Goal: Complete application form

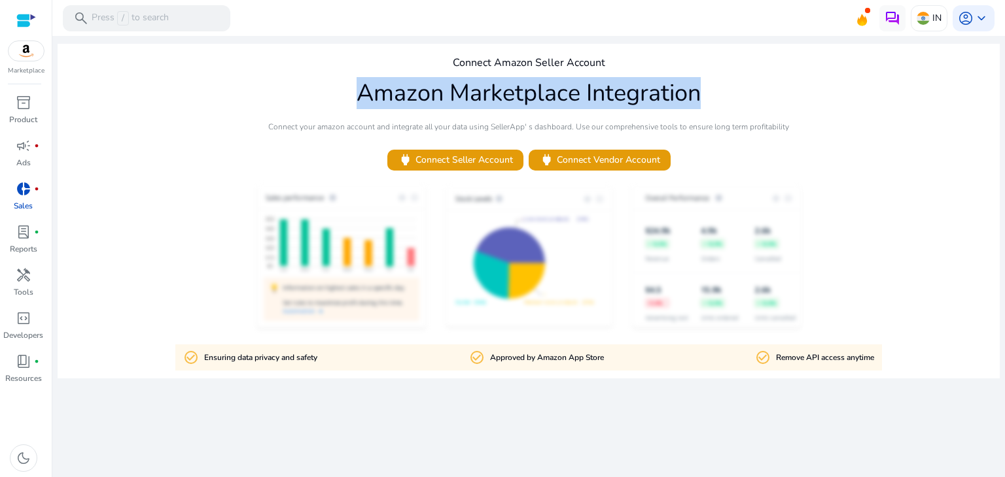
drag, startPoint x: 360, startPoint y: 92, endPoint x: 696, endPoint y: 74, distance: 336.7
click at [696, 74] on div "Connect Amazon Seller Account Amazon Marketplace Integration Connect your amazo…" at bounding box center [529, 211] width 942 height 335
drag, startPoint x: 714, startPoint y: 96, endPoint x: 354, endPoint y: 79, distance: 360.1
click at [354, 79] on div "Connect Amazon Seller Account Amazon Marketplace Integration Connect your amazo…" at bounding box center [529, 211] width 942 height 335
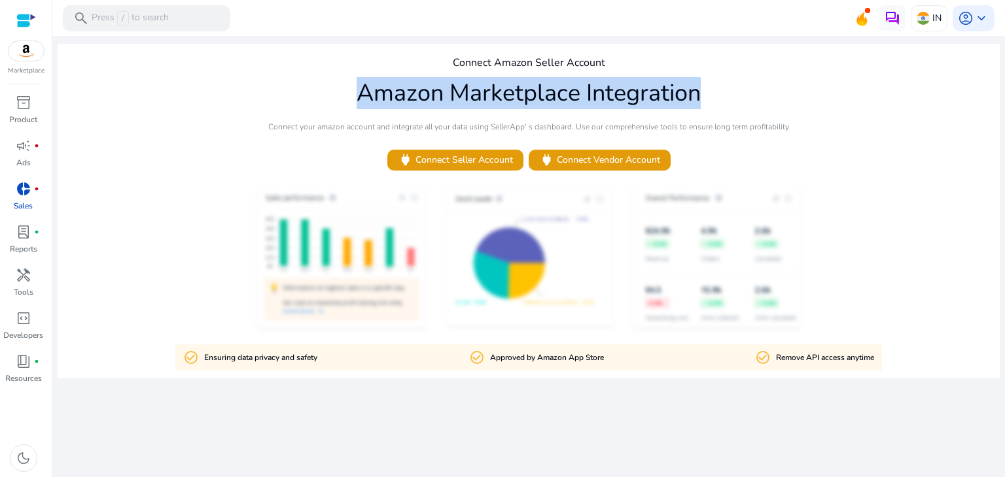
click at [354, 79] on div "Connect Amazon Seller Account Amazon Marketplace Integration Connect your amazo…" at bounding box center [529, 211] width 942 height 335
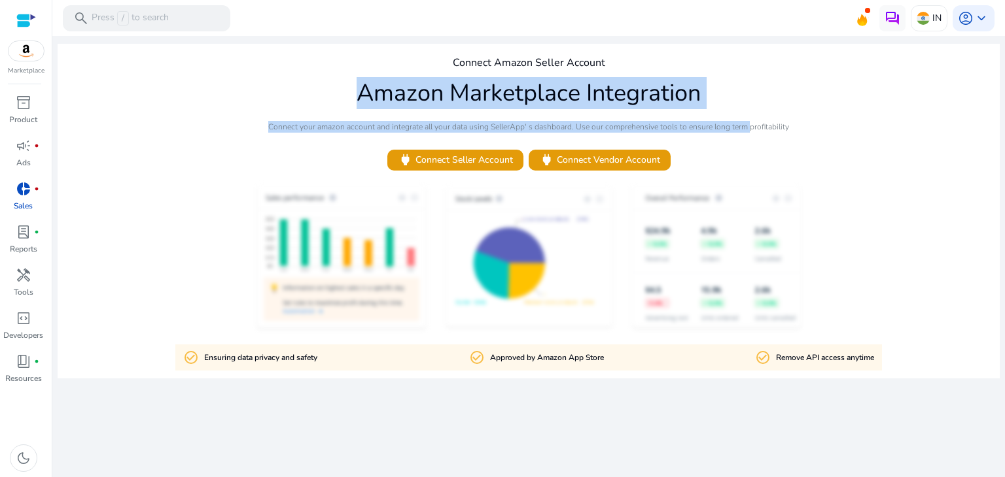
drag, startPoint x: 354, startPoint y: 79, endPoint x: 746, endPoint y: 87, distance: 391.2
click at [746, 87] on div "Connect Amazon Seller Account Amazon Marketplace Integration Connect your amazo…" at bounding box center [529, 211] width 942 height 335
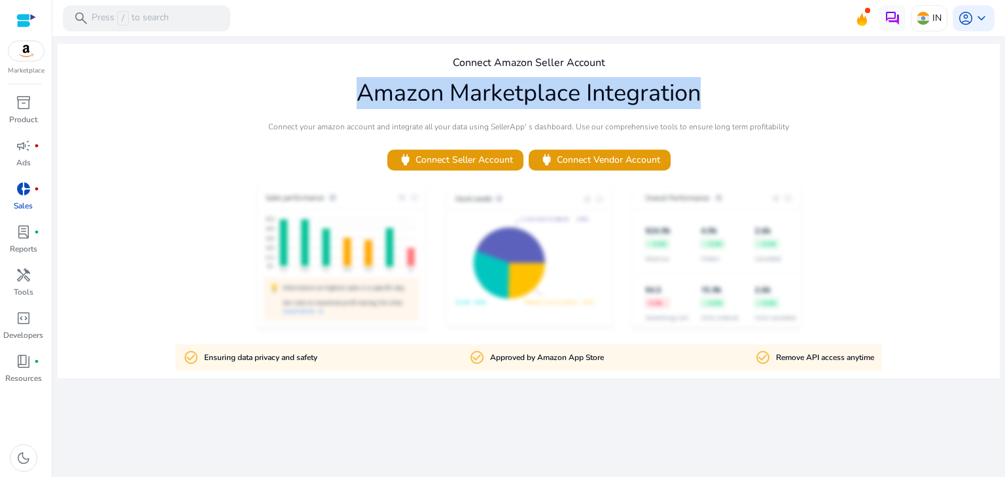
drag, startPoint x: 716, startPoint y: 87, endPoint x: 340, endPoint y: 88, distance: 376.1
click at [340, 88] on div "Connect Amazon Seller Account Amazon Marketplace Integration Connect your amazo…" at bounding box center [529, 211] width 942 height 335
drag, startPoint x: 360, startPoint y: 90, endPoint x: 712, endPoint y: 87, distance: 352.5
click at [712, 87] on div "Connect Amazon Seller Account Amazon Marketplace Integration Connect your amazo…" at bounding box center [529, 211] width 942 height 335
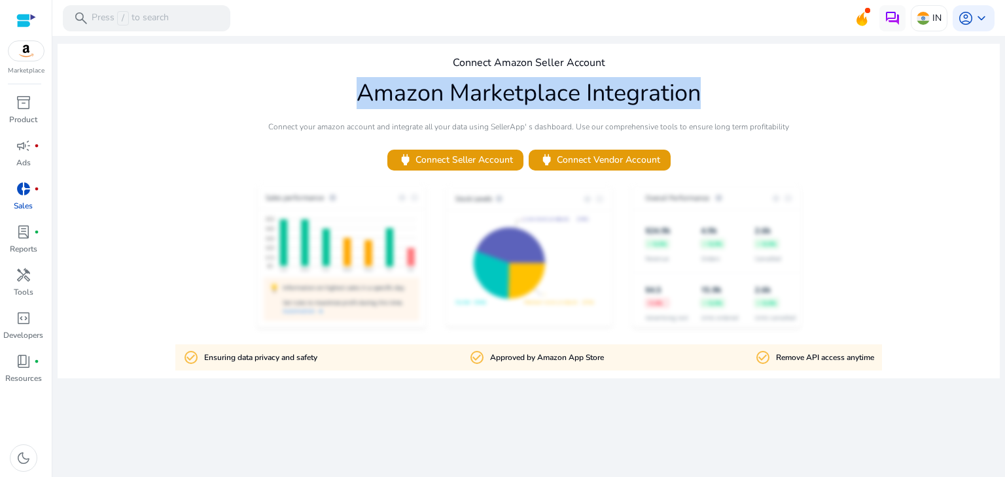
click at [712, 87] on div "Connect Amazon Seller Account Amazon Marketplace Integration Connect your amazo…" at bounding box center [529, 211] width 942 height 335
drag, startPoint x: 707, startPoint y: 88, endPoint x: 343, endPoint y: 80, distance: 364.4
click at [343, 80] on div "Connect Amazon Seller Account Amazon Marketplace Integration Connect your amazo…" at bounding box center [529, 211] width 942 height 335
drag, startPoint x: 356, startPoint y: 86, endPoint x: 697, endPoint y: 88, distance: 341.4
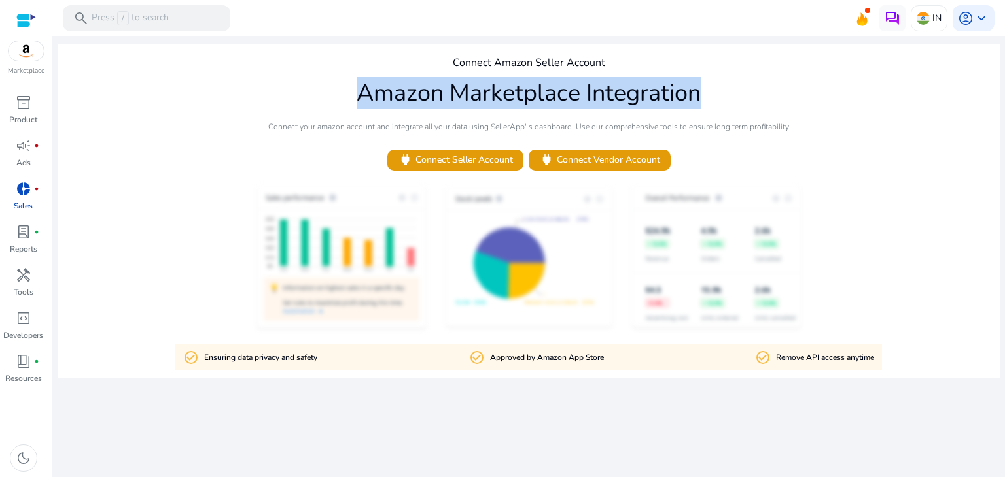
click at [697, 88] on div "Connect Amazon Seller Account Amazon Marketplace Integration Connect your amazo…" at bounding box center [529, 211] width 942 height 335
click at [697, 88] on h1 "Amazon Marketplace Integration" at bounding box center [528, 93] width 344 height 28
drag, startPoint x: 718, startPoint y: 95, endPoint x: 350, endPoint y: 79, distance: 368.6
click at [350, 79] on div "Connect Amazon Seller Account Amazon Marketplace Integration Connect your amazo…" at bounding box center [529, 211] width 942 height 335
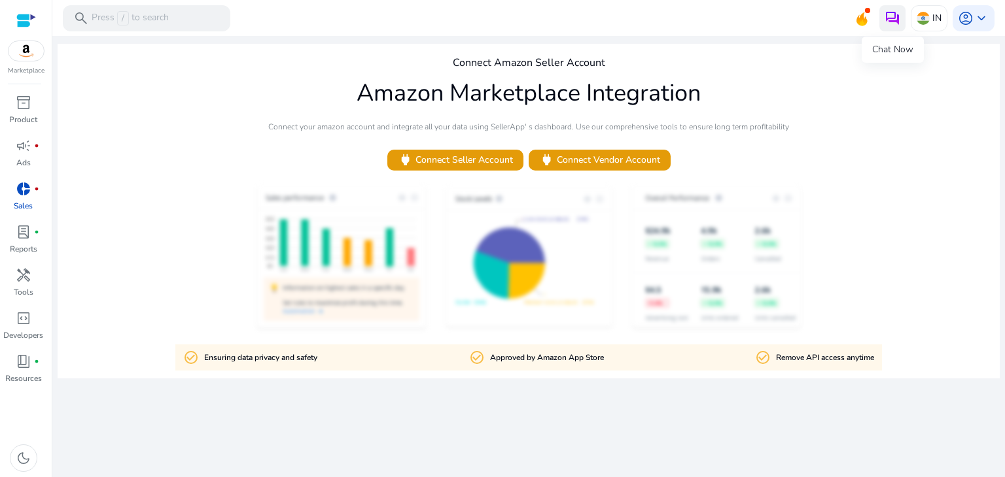
click at [890, 21] on img at bounding box center [892, 18] width 16 height 16
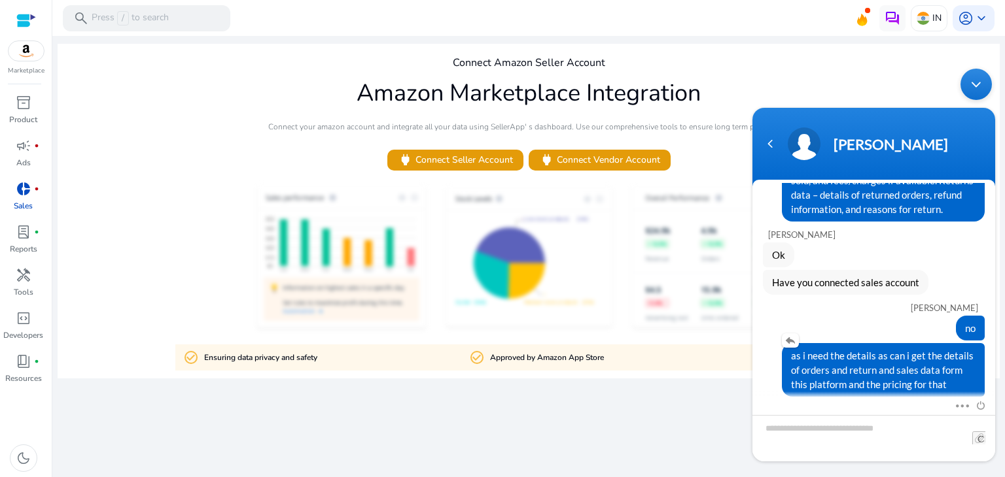
scroll to position [415, 0]
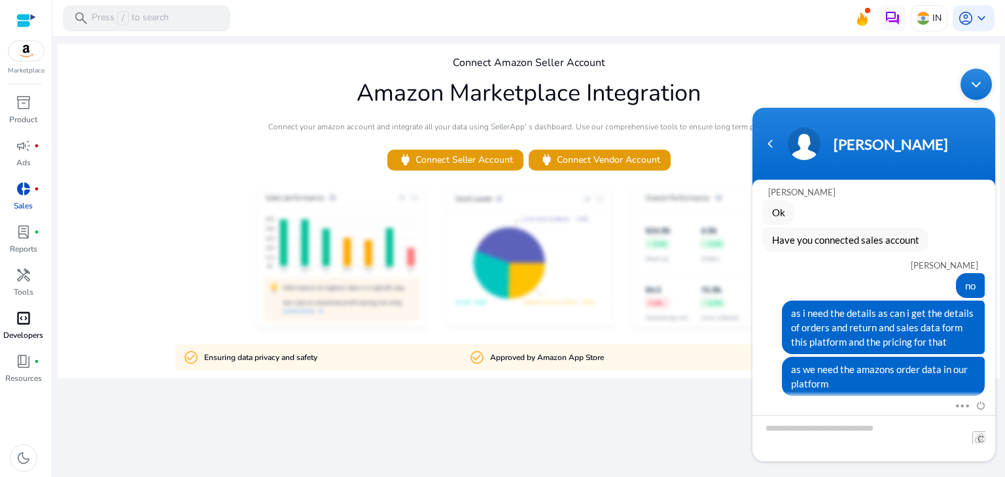
click at [31, 325] on span "code_blocks" at bounding box center [24, 319] width 16 height 16
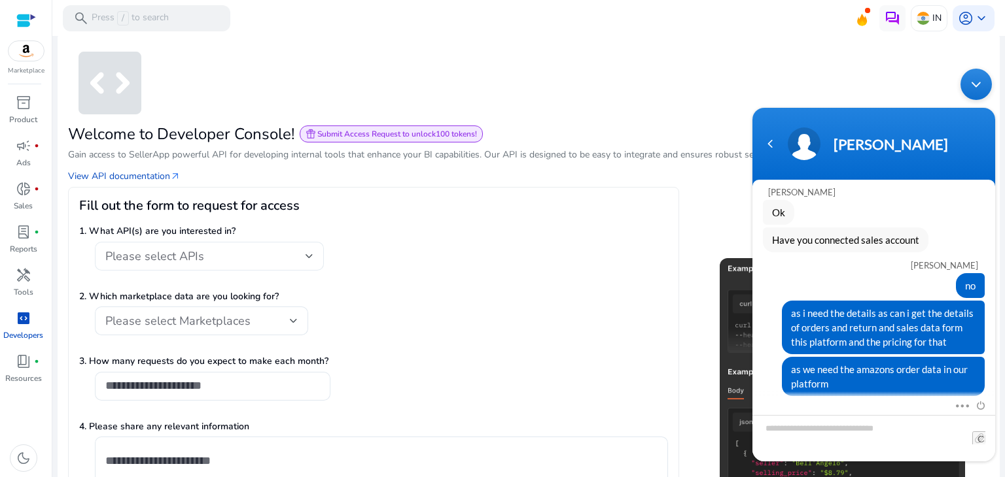
scroll to position [12, 0]
click at [209, 264] on div "Please select APIs" at bounding box center [209, 255] width 208 height 29
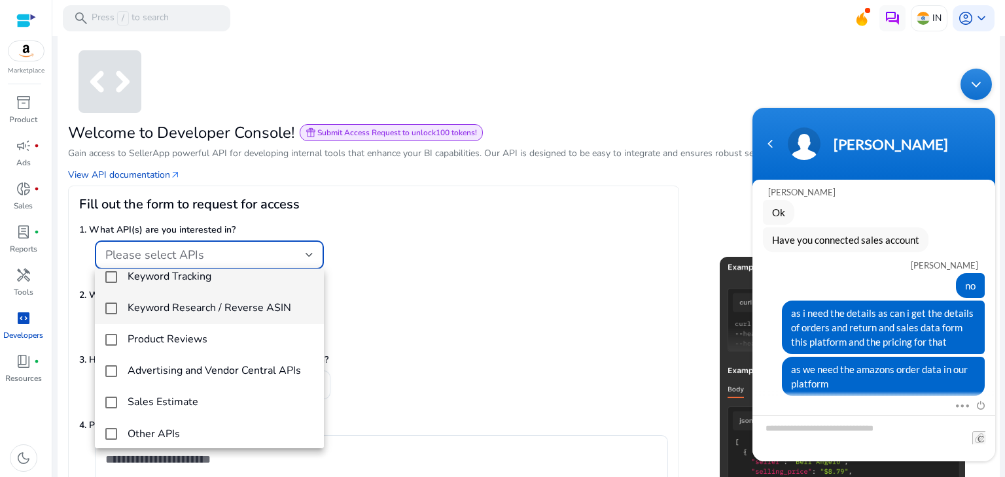
scroll to position [18, 0]
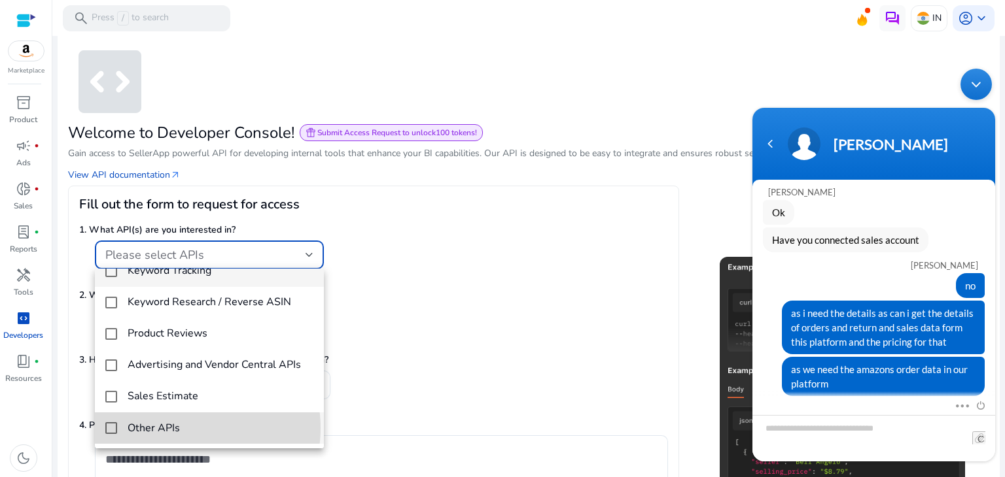
click at [185, 428] on span "Other APIs" at bounding box center [221, 428] width 186 height 14
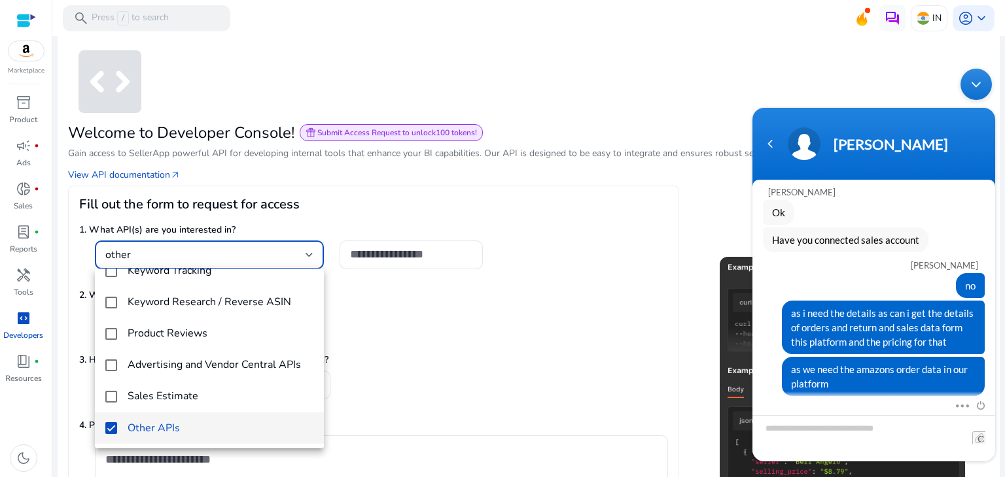
click at [393, 252] on div at bounding box center [502, 238] width 1005 height 477
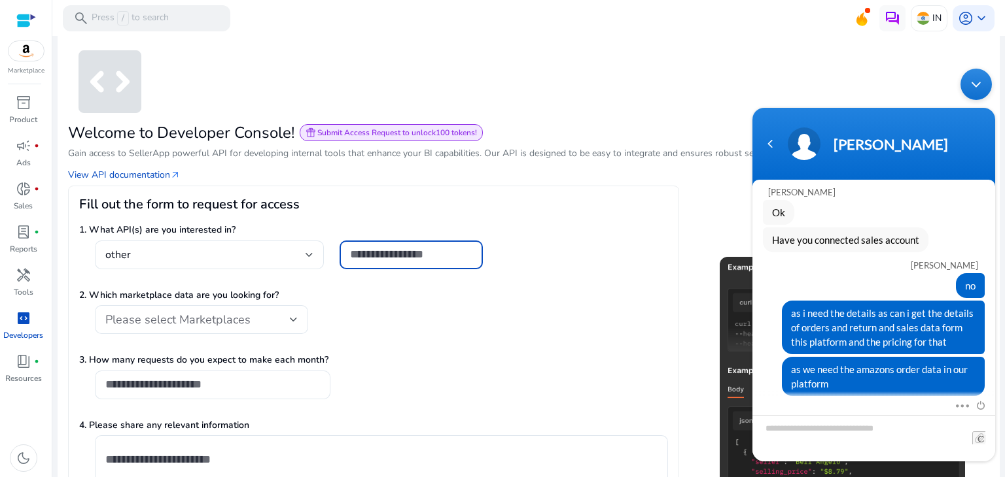
click at [393, 252] on input "text" at bounding box center [411, 254] width 122 height 14
click at [232, 311] on div "Please select Marketplaces" at bounding box center [201, 319] width 192 height 29
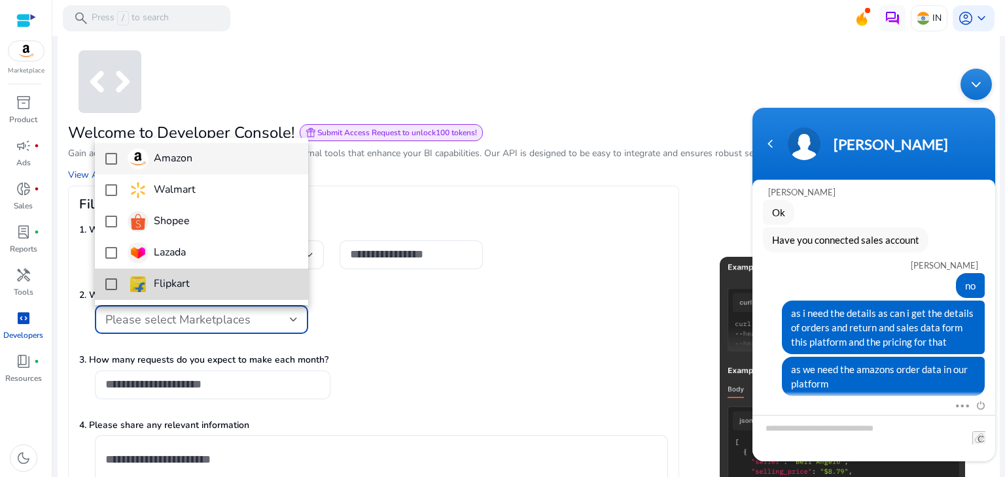
click at [192, 281] on span "Flipkart" at bounding box center [213, 284] width 170 height 21
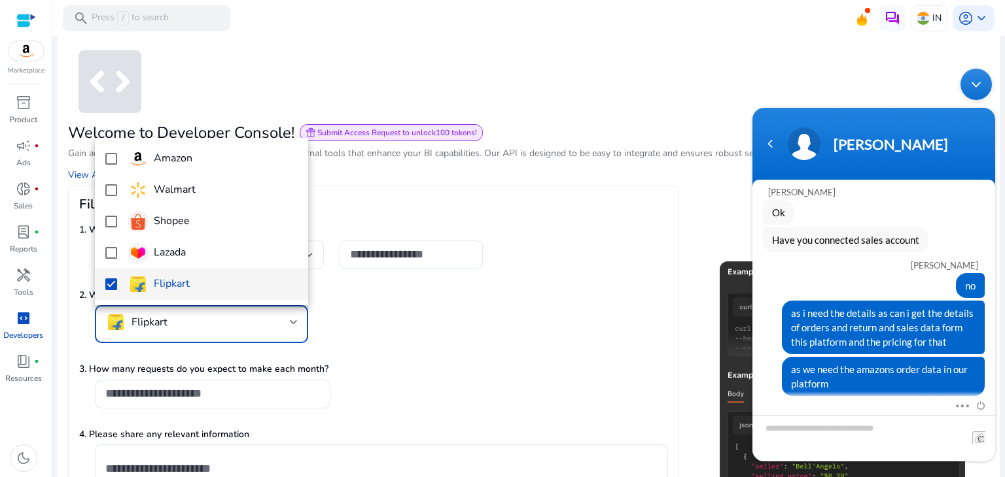
click at [298, 320] on div at bounding box center [502, 238] width 1005 height 477
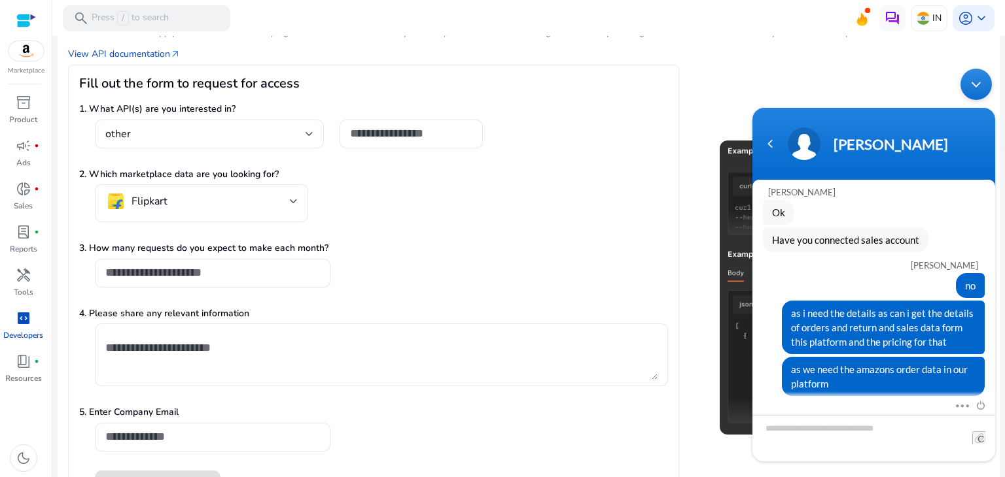
scroll to position [133, 0]
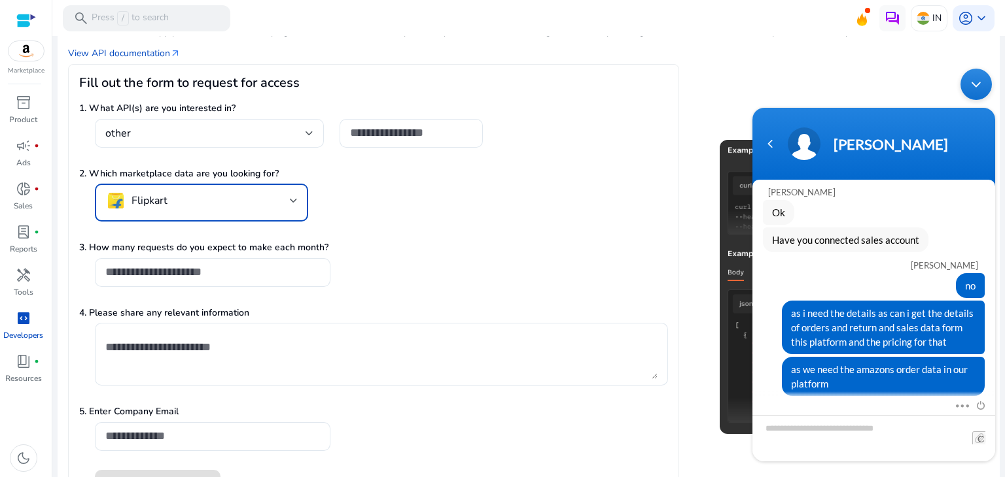
click at [250, 205] on mat-select-trigger "Flipkart" at bounding box center [197, 200] width 184 height 21
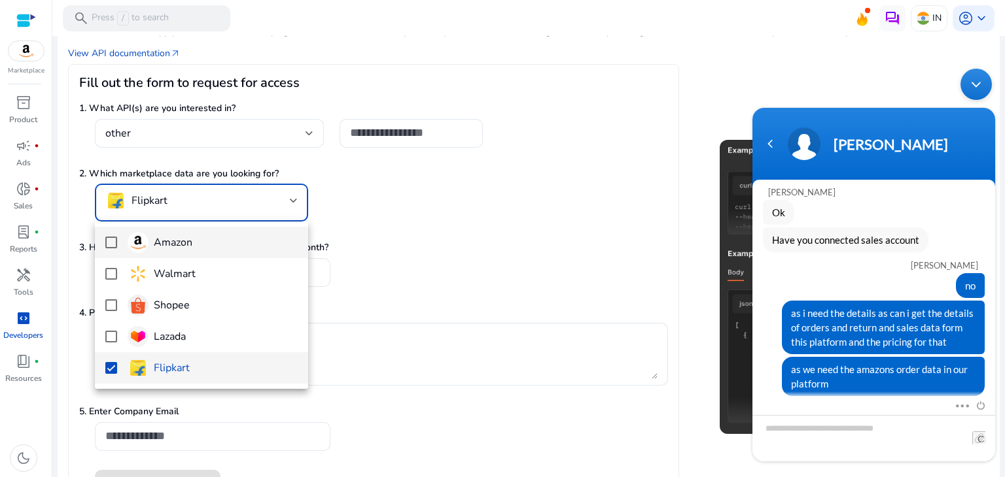
click at [120, 242] on mat-option "Amazon" at bounding box center [201, 242] width 213 height 31
click at [416, 308] on div at bounding box center [502, 238] width 1005 height 477
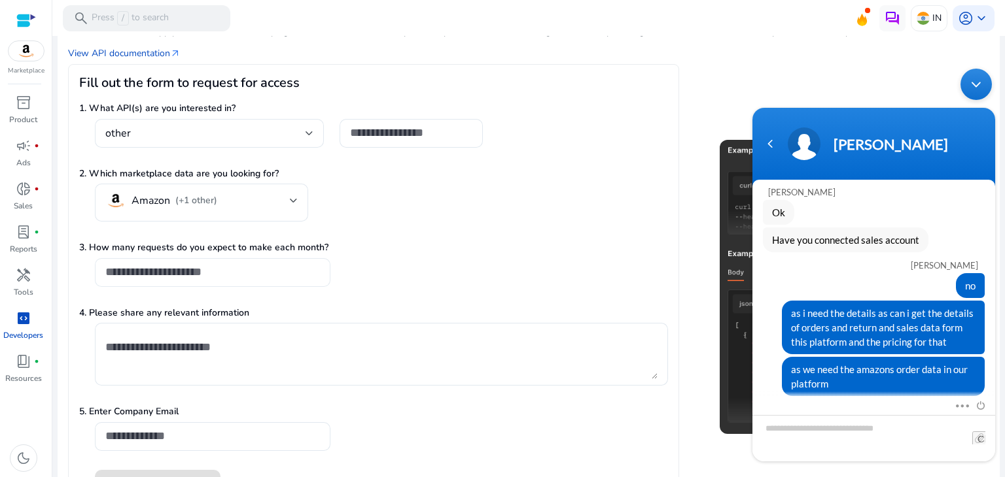
click at [204, 281] on div at bounding box center [212, 272] width 215 height 29
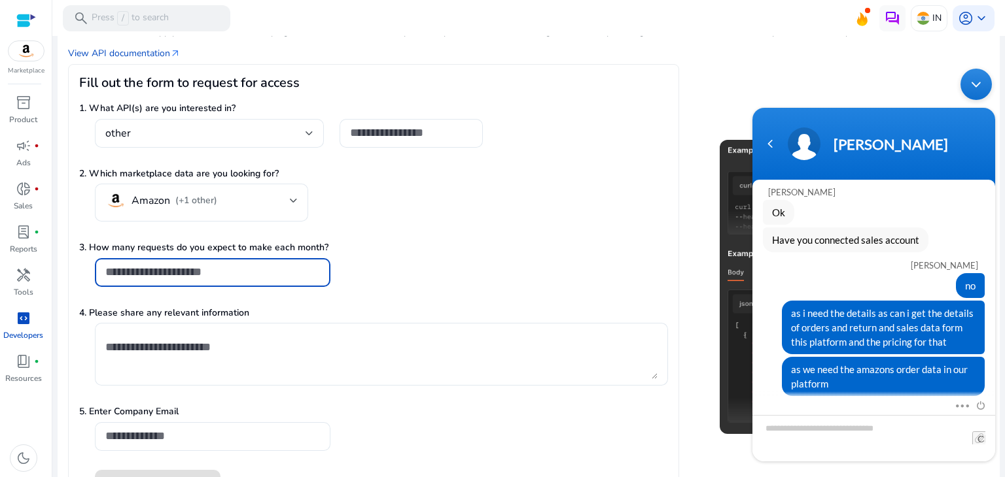
scroll to position [178, 0]
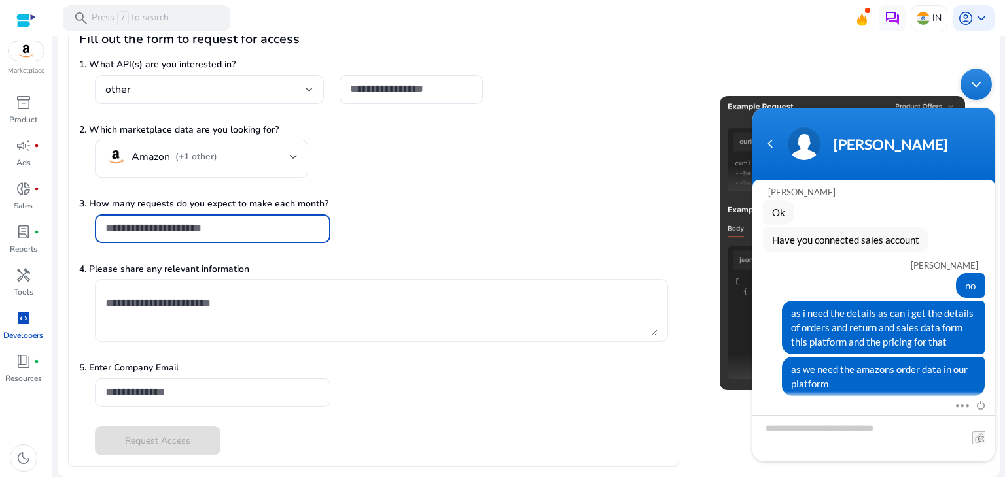
type input "***"
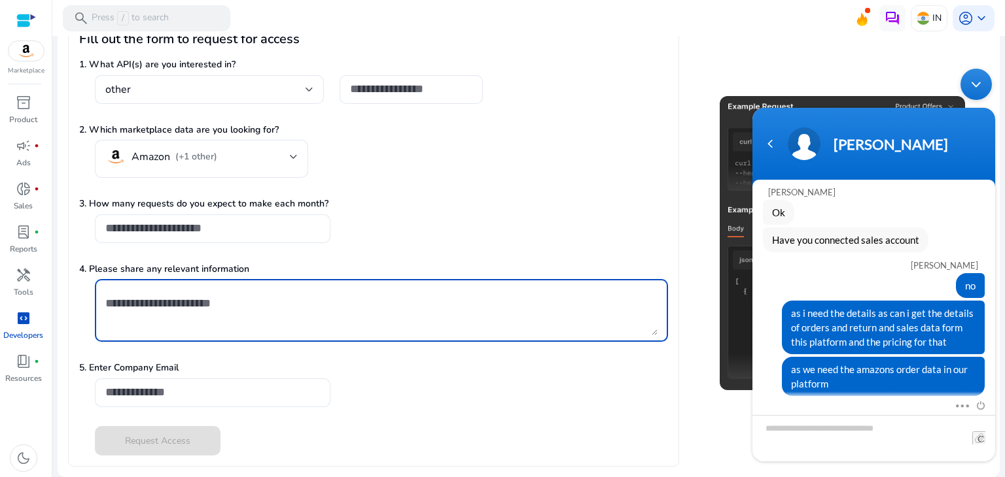
click at [180, 298] on textarea at bounding box center [381, 311] width 552 height 50
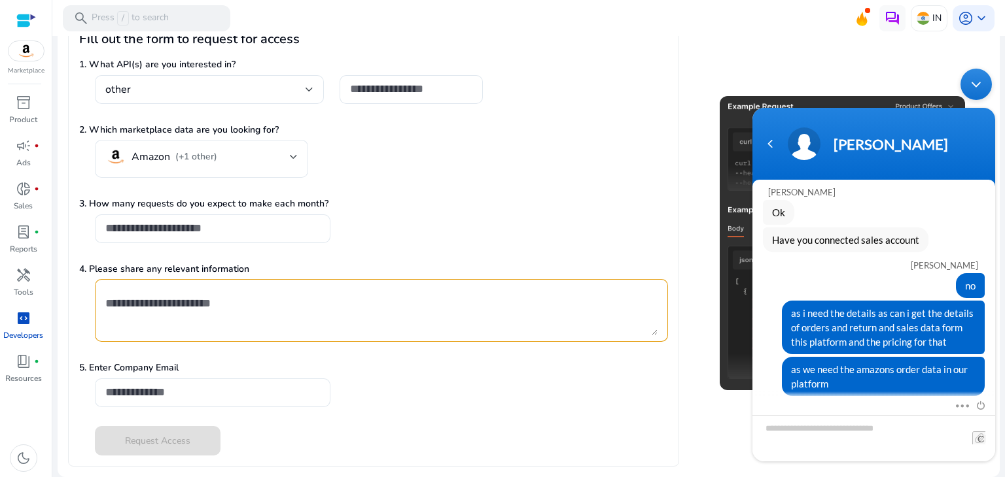
click at [145, 377] on div "5. Enter Company Email" at bounding box center [373, 391] width 589 height 60
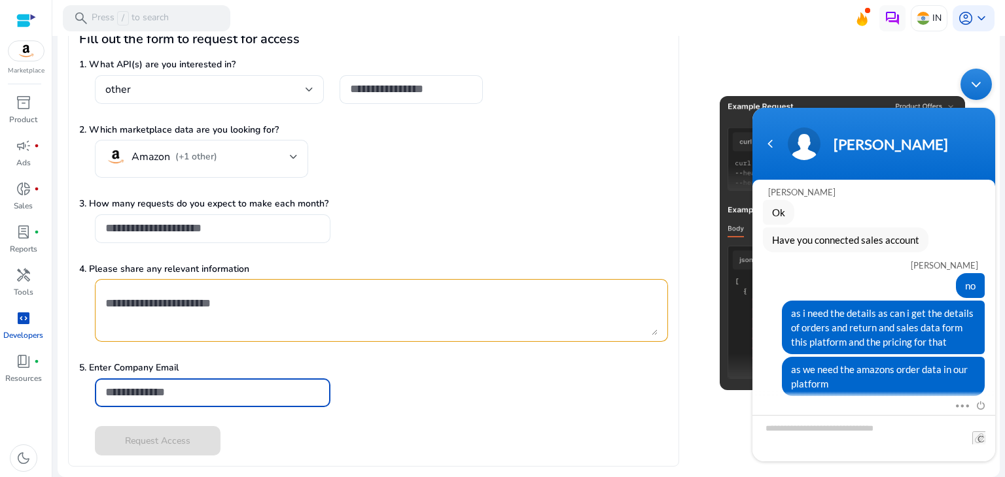
click at [150, 394] on input "email" at bounding box center [212, 392] width 215 height 14
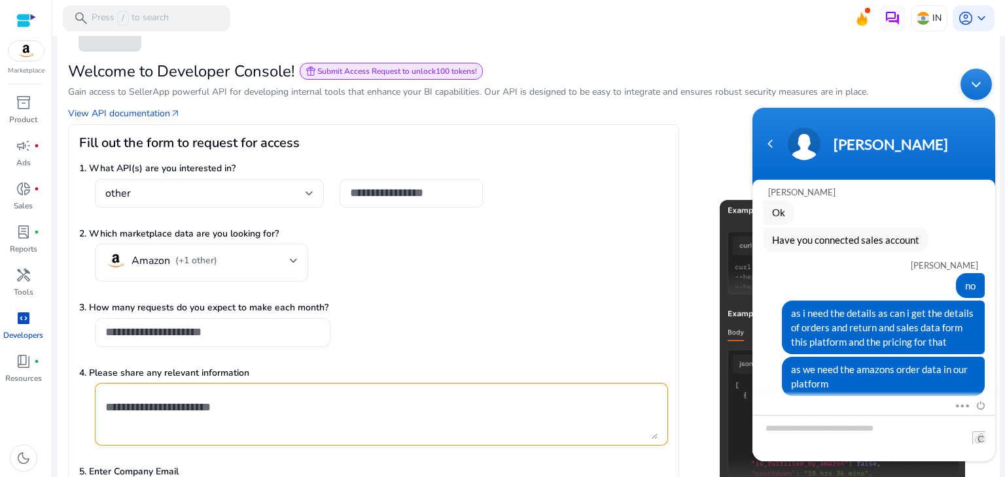
scroll to position [41, 0]
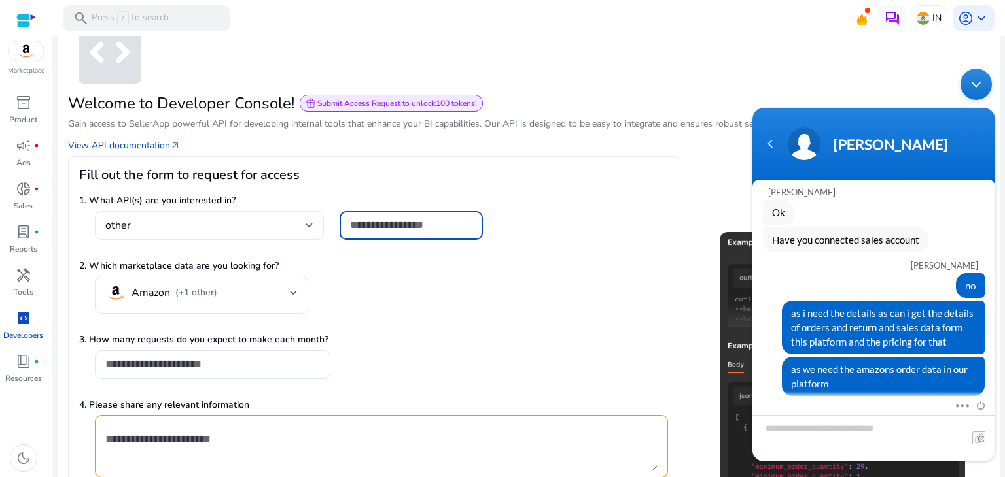
click at [380, 228] on input "text" at bounding box center [411, 225] width 122 height 14
paste input "**********"
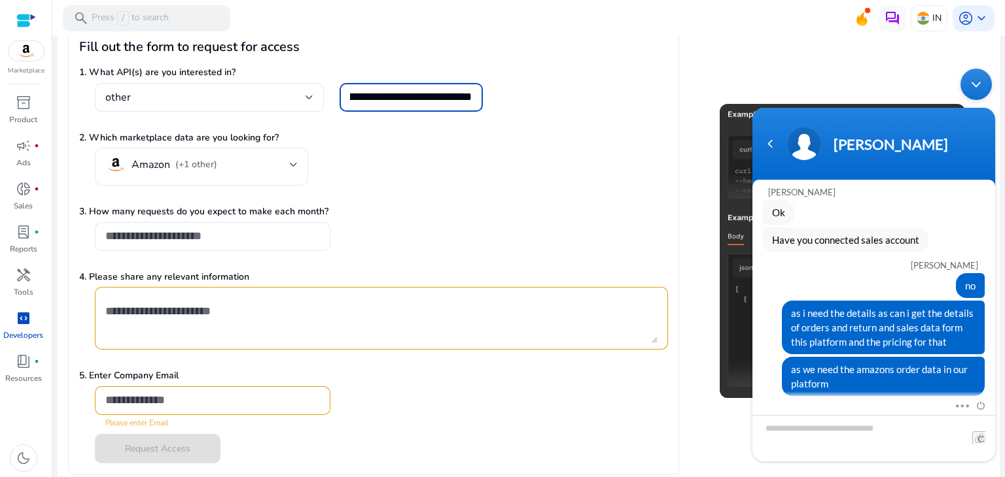
scroll to position [178, 0]
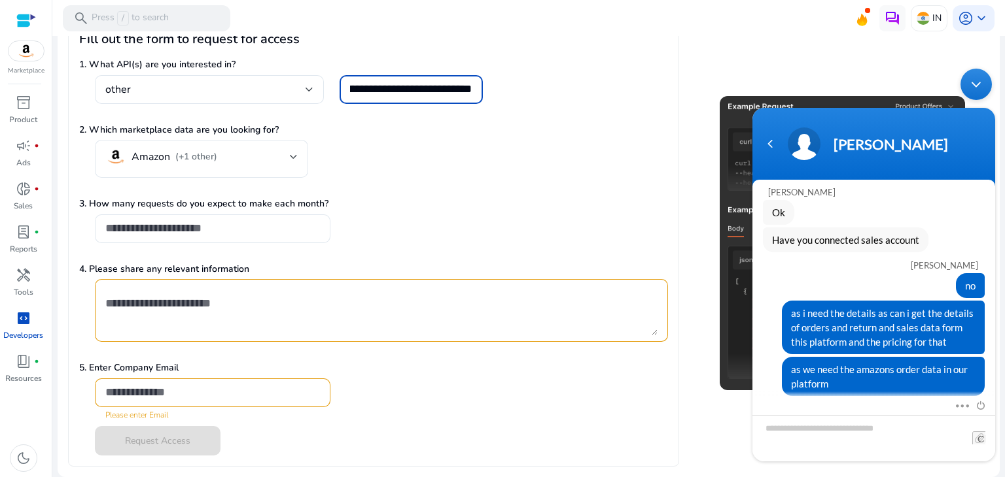
type input "**********"
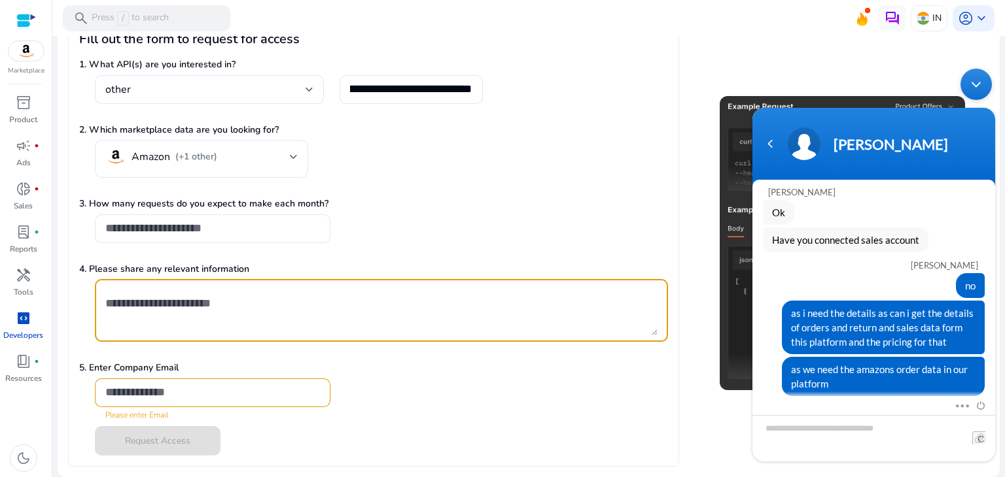
scroll to position [0, 0]
click at [216, 303] on textarea at bounding box center [381, 311] width 552 height 50
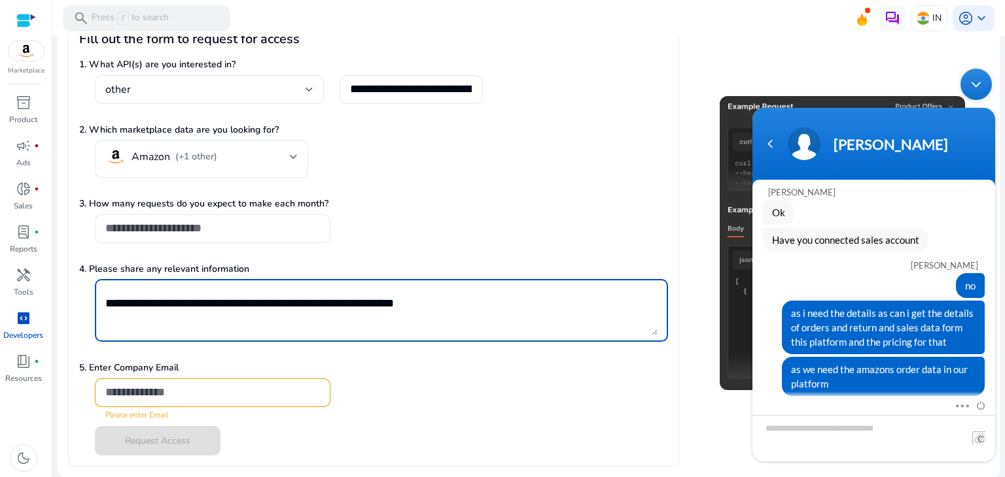
type textarea "**********"
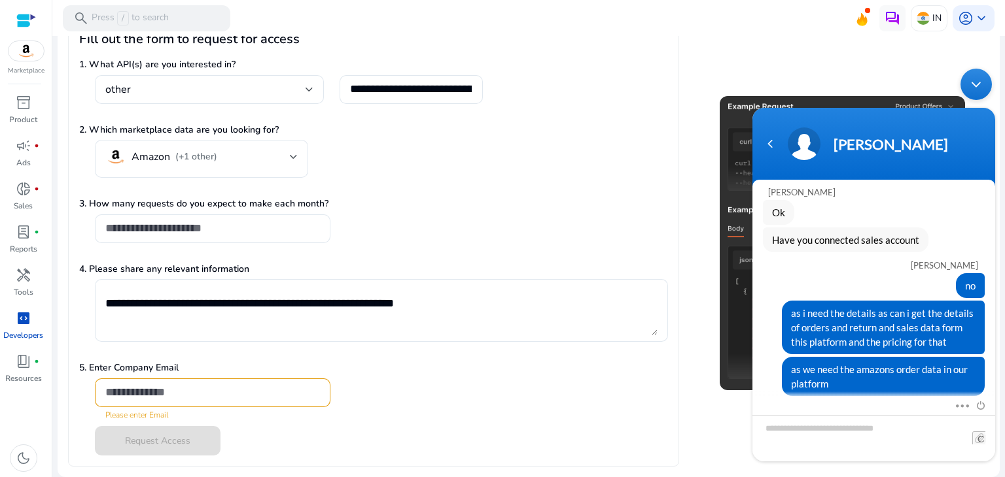
click at [165, 377] on div "5. Enter Company Email Please enter Email" at bounding box center [373, 391] width 589 height 60
drag, startPoint x: 167, startPoint y: 389, endPoint x: 204, endPoint y: 435, distance: 59.1
click at [204, 435] on form "**********" at bounding box center [373, 251] width 589 height 409
click at [170, 434] on div "Request Access" at bounding box center [373, 440] width 589 height 29
click at [149, 441] on div "Request Access" at bounding box center [373, 440] width 589 height 29
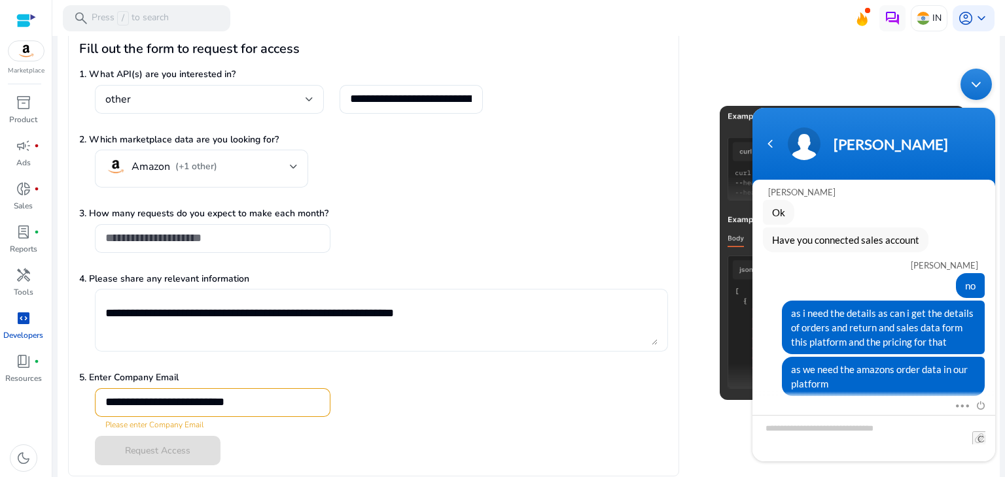
scroll to position [178, 0]
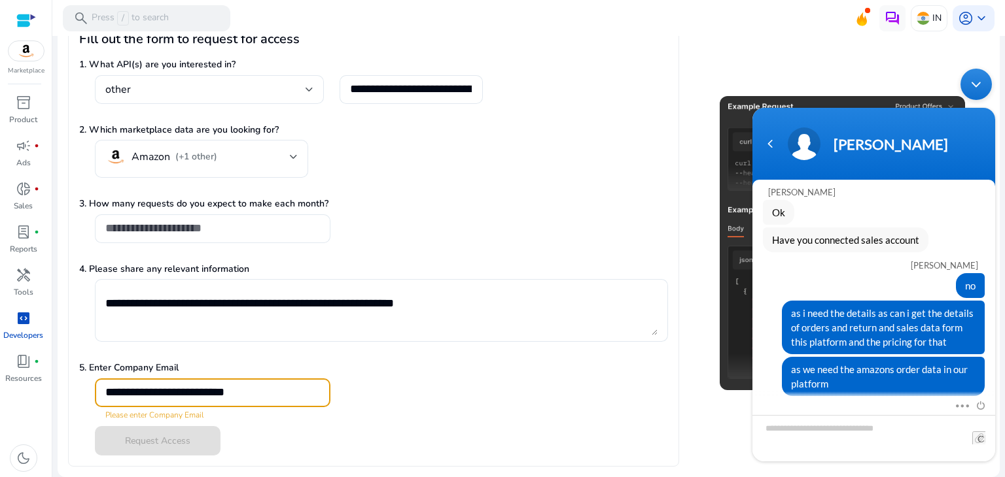
click at [230, 394] on input "**********" at bounding box center [212, 392] width 215 height 14
click at [290, 400] on div "**********" at bounding box center [212, 393] width 215 height 29
drag, startPoint x: 282, startPoint y: 393, endPoint x: 176, endPoint y: 390, distance: 106.0
click at [176, 390] on input "**********" at bounding box center [212, 392] width 215 height 14
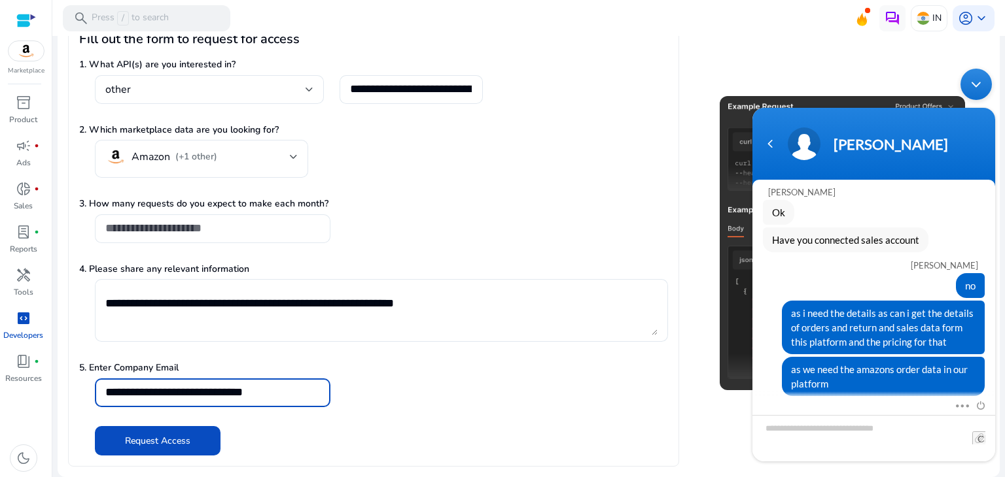
type input "**********"
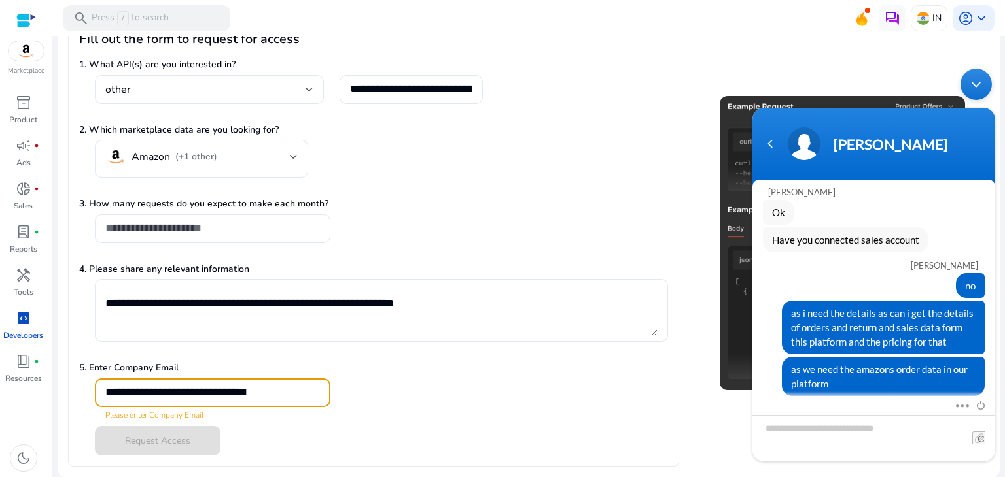
click at [230, 391] on input "**********" at bounding box center [212, 392] width 215 height 14
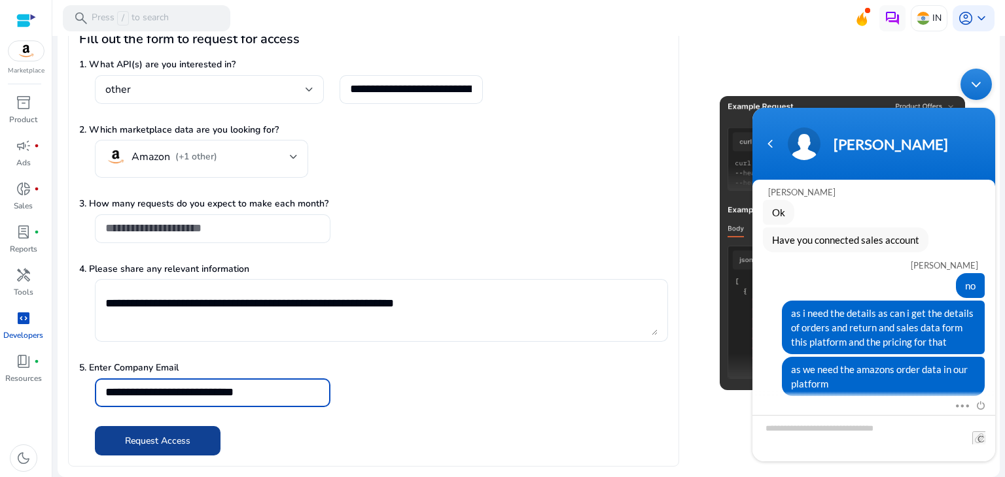
type input "**********"
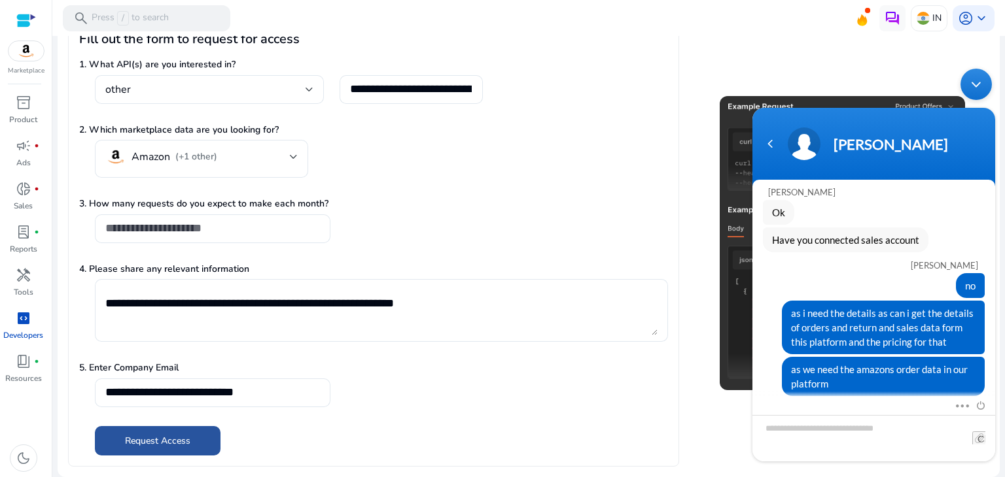
click at [189, 440] on span "Request Access" at bounding box center [157, 441] width 65 height 14
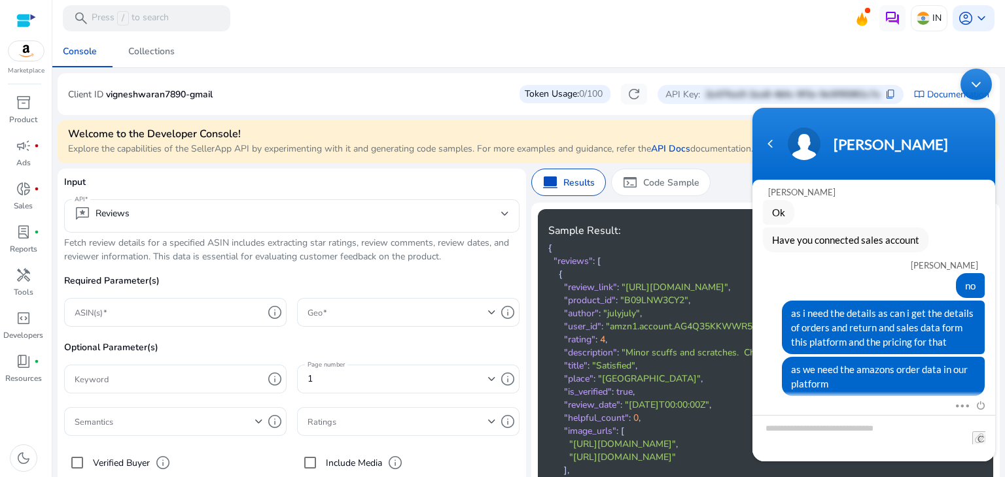
scroll to position [100, 0]
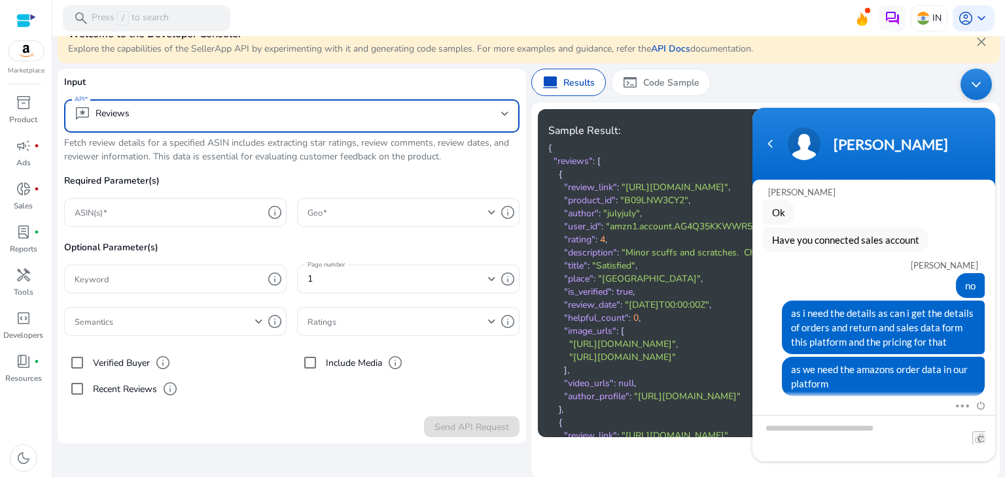
click at [198, 118] on mat-select-trigger "reviews Reviews" at bounding box center [288, 114] width 426 height 16
click at [198, 118] on body "We recommend switching to desktop view for the best experience. Marketplace inv…" at bounding box center [502, 238] width 1005 height 477
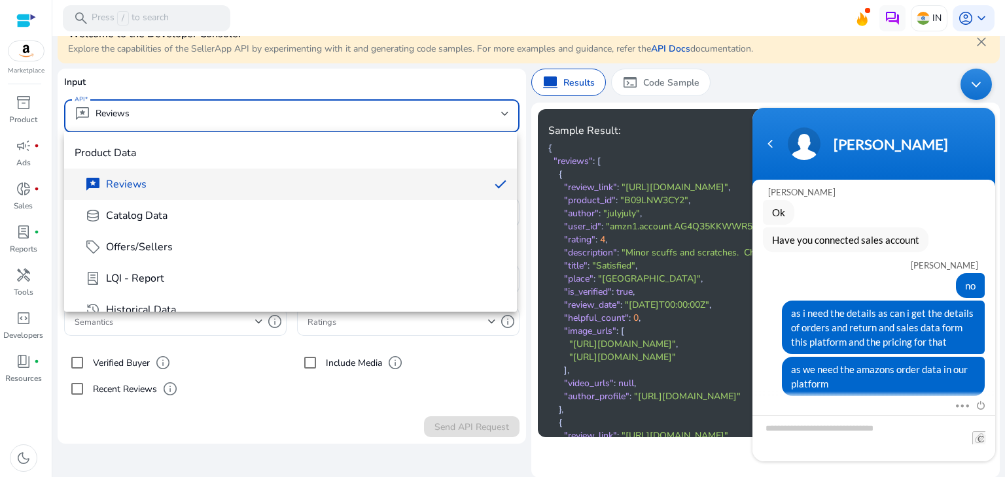
click at [280, 85] on div at bounding box center [502, 238] width 1005 height 477
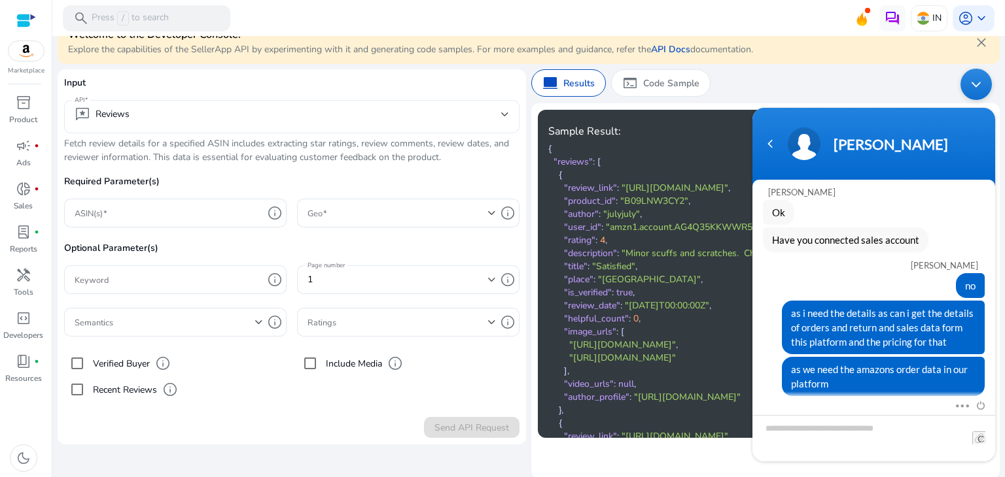
scroll to position [100, 0]
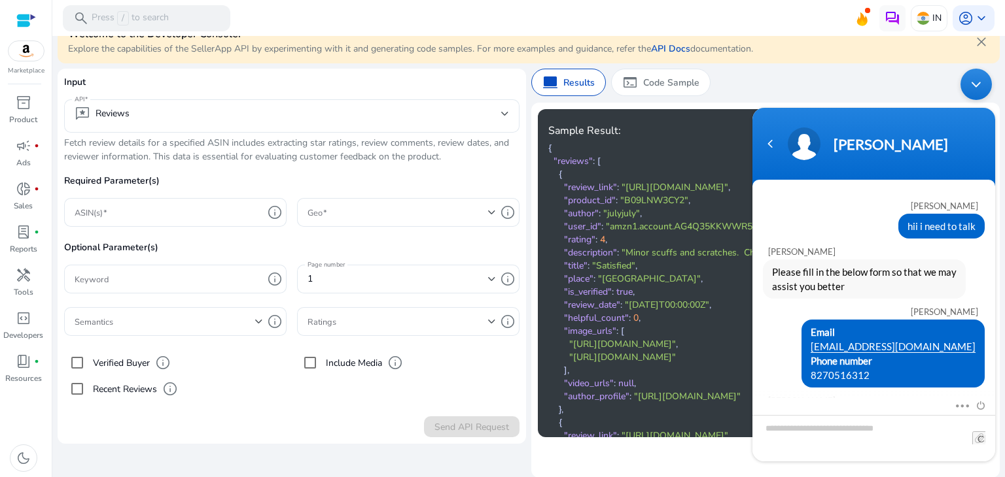
scroll to position [415, 0]
